Goal: Download file/media

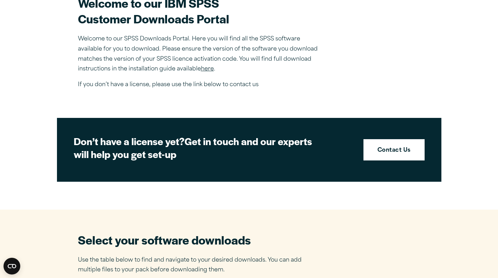
click at [213, 69] on link "here" at bounding box center [207, 69] width 13 height 6
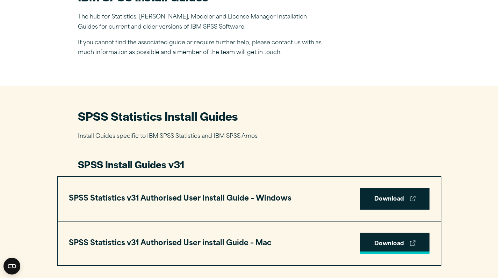
click at [384, 241] on link "Download" at bounding box center [394, 244] width 69 height 22
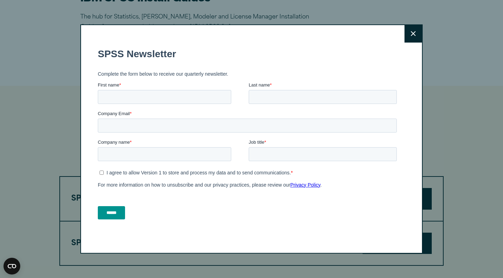
click at [414, 36] on icon at bounding box center [413, 33] width 5 height 5
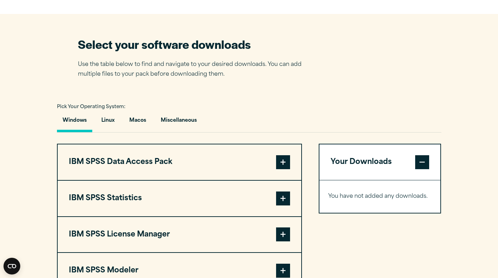
scroll to position [422, 0]
click at [144, 120] on button "Macos" at bounding box center [138, 122] width 28 height 20
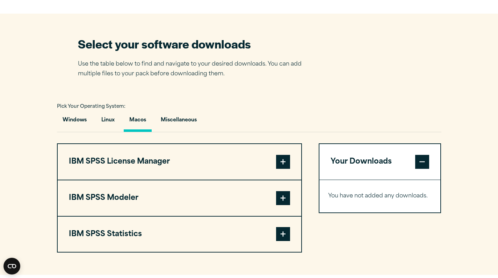
click at [286, 166] on span at bounding box center [283, 162] width 14 height 14
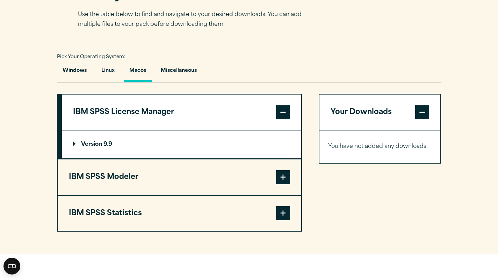
scroll to position [476, 0]
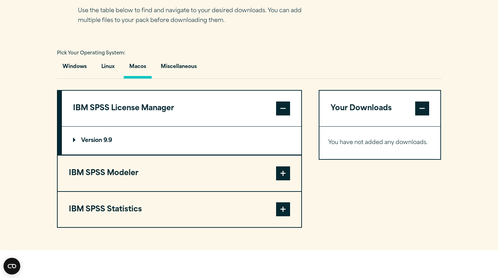
click at [281, 171] on span at bounding box center [283, 174] width 14 height 14
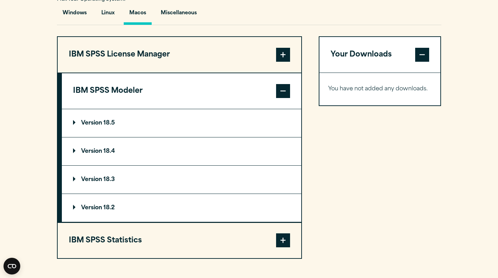
scroll to position [532, 0]
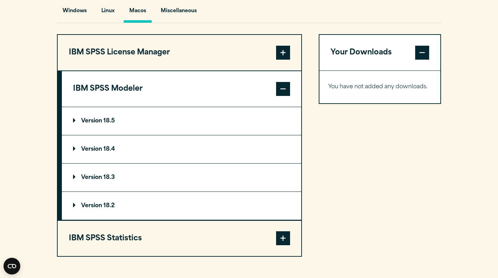
click at [282, 238] on span at bounding box center [283, 239] width 14 height 14
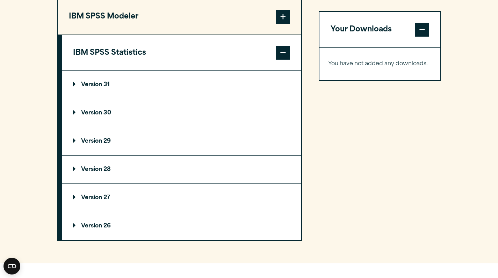
scroll to position [604, 0]
click at [111, 143] on p "Version 29" at bounding box center [92, 141] width 38 height 6
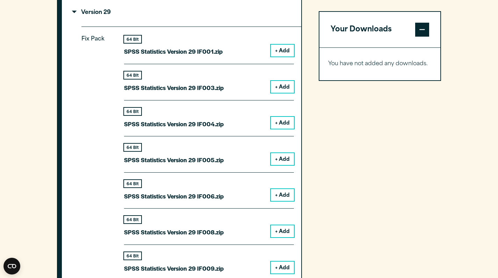
scroll to position [735, 0]
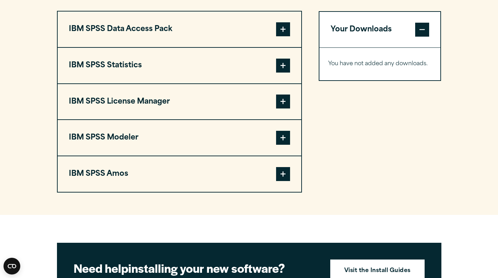
scroll to position [554, 0]
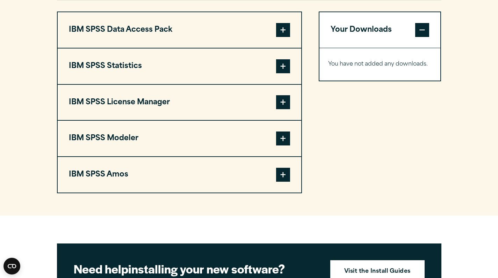
click at [282, 67] on span at bounding box center [283, 66] width 14 height 14
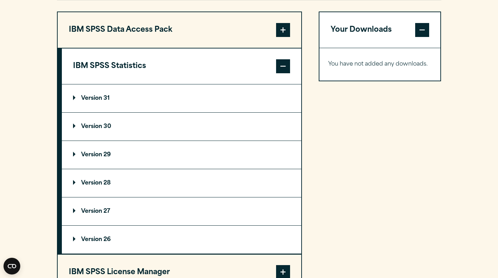
click at [175, 157] on summary "Version 29" at bounding box center [181, 155] width 239 height 28
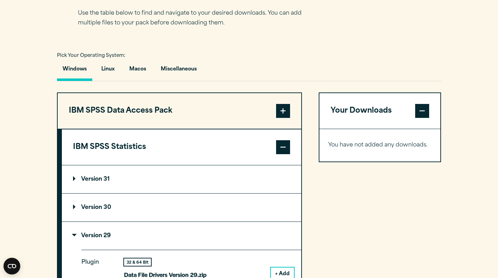
scroll to position [474, 0]
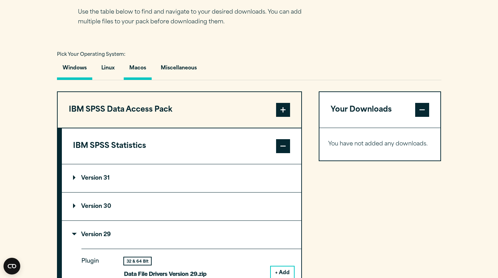
click at [145, 70] on button "Macos" at bounding box center [138, 70] width 28 height 20
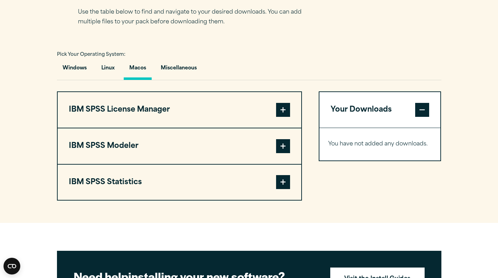
click at [269, 178] on button "IBM SPSS Statistics" at bounding box center [179, 183] width 243 height 36
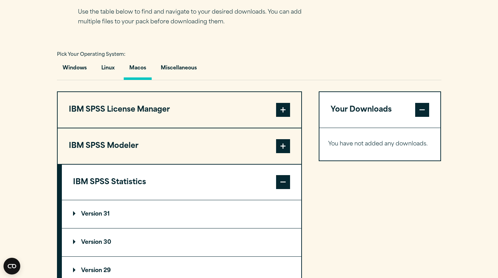
scroll to position [608, 0]
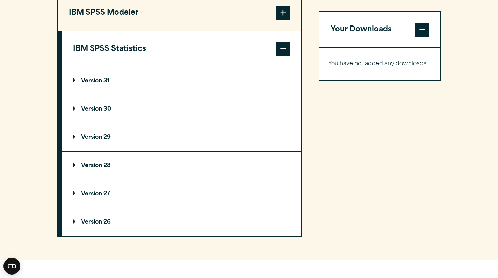
click at [108, 140] on p "Version 29" at bounding box center [92, 138] width 38 height 6
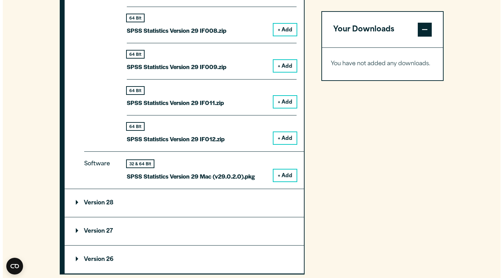
scroll to position [936, 0]
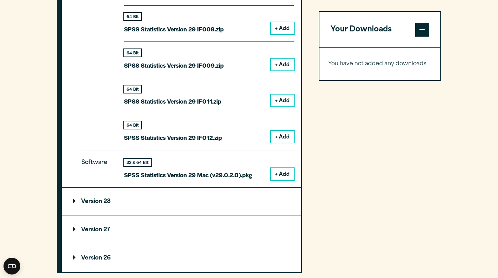
click at [283, 168] on button "+ Add" at bounding box center [282, 174] width 23 height 12
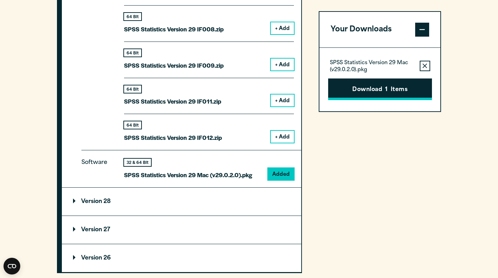
click at [376, 90] on button "Download 1 Items" at bounding box center [380, 90] width 104 height 22
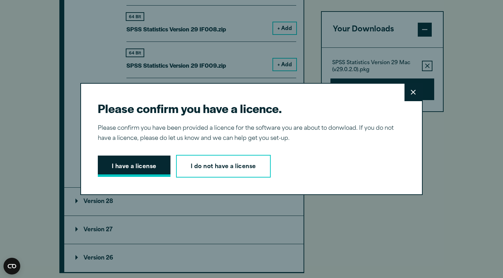
click at [158, 171] on button "I have a license" at bounding box center [134, 167] width 73 height 22
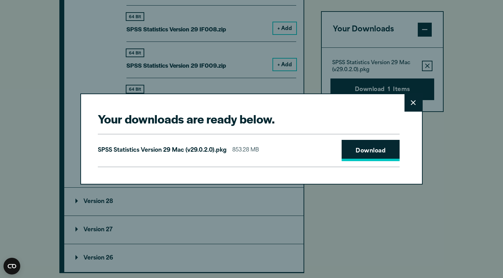
click at [368, 148] on link "Download" at bounding box center [371, 151] width 58 height 22
